Goal: Obtain resource: Obtain resource

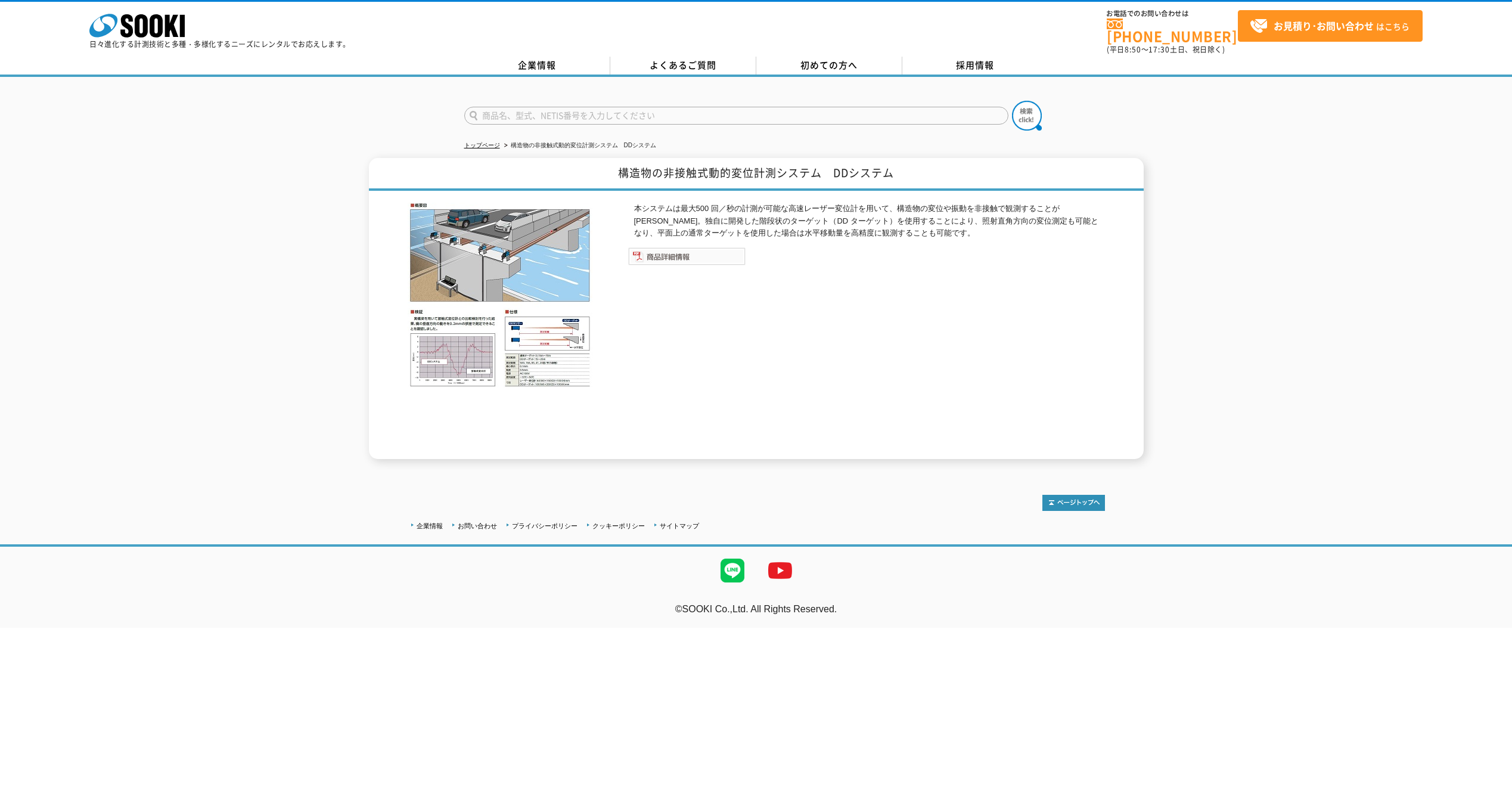
click at [678, 250] on img at bounding box center [687, 256] width 117 height 18
click at [678, 253] on img at bounding box center [687, 256] width 117 height 18
